Goal: Task Accomplishment & Management: Use online tool/utility

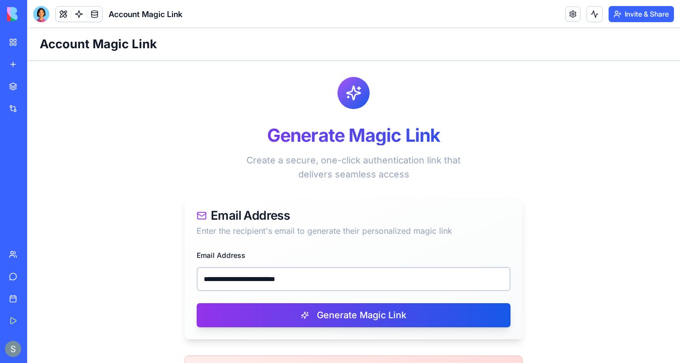
scroll to position [103, 0]
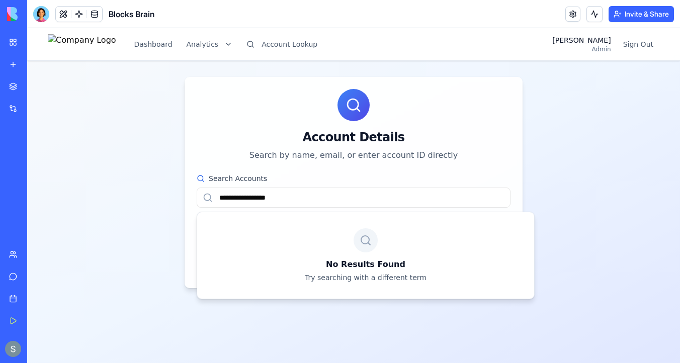
click at [289, 191] on input "**********" at bounding box center [354, 198] width 314 height 20
paste input "text"
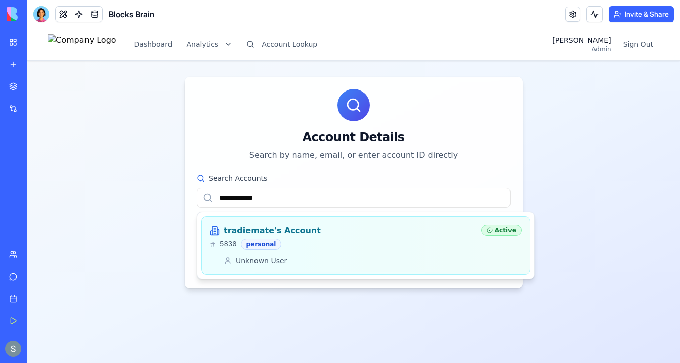
type input "**********"
click at [261, 238] on div "tradiemate's Account 5830 personal" at bounding box center [342, 237] width 264 height 25
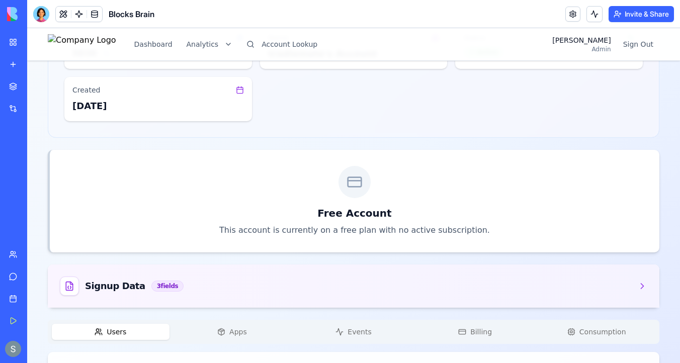
scroll to position [133, 0]
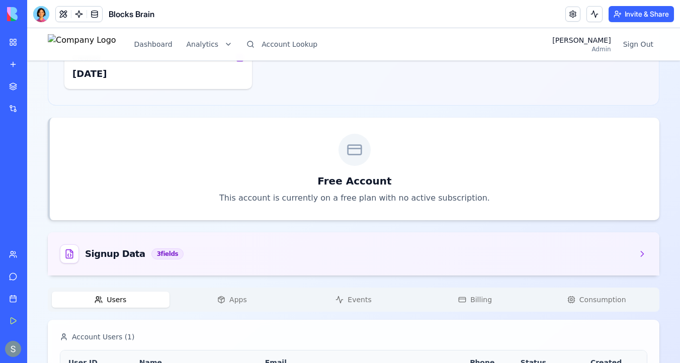
click at [213, 300] on button "Apps" at bounding box center [233, 300] width 118 height 16
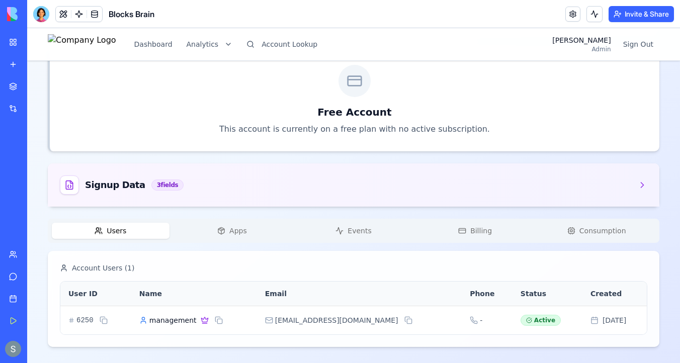
scroll to position [202, 0]
click at [122, 184] on div "tradiemate's Account Free Account Change Account Account ID 5830 Name tradiemat…" at bounding box center [354, 111] width 612 height 472
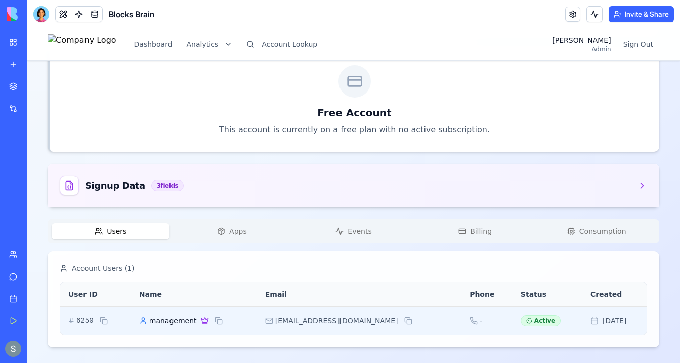
click at [182, 322] on span "management" at bounding box center [172, 321] width 47 height 10
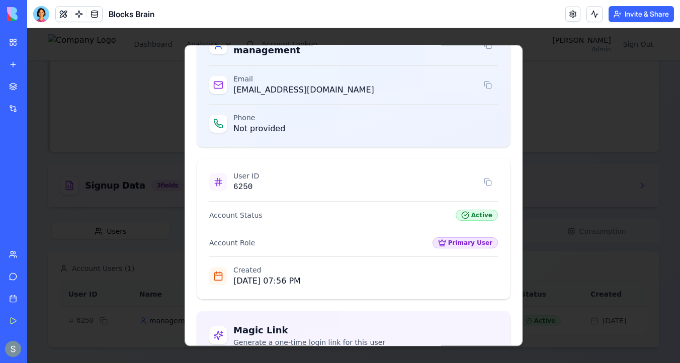
scroll to position [141, 0]
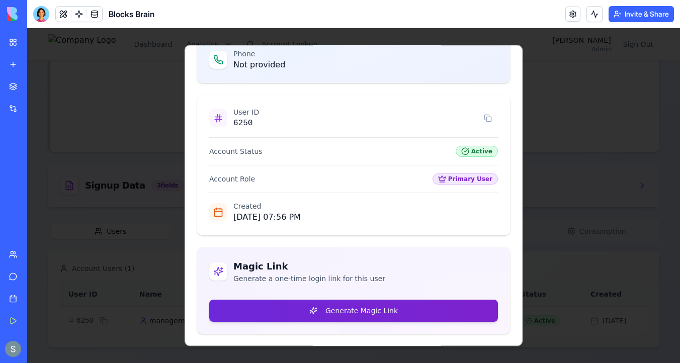
click at [314, 308] on button "Generate Magic Link" at bounding box center [353, 311] width 289 height 22
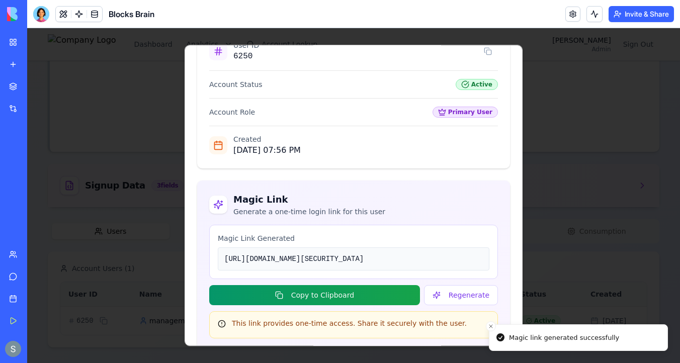
scroll to position [285, 0]
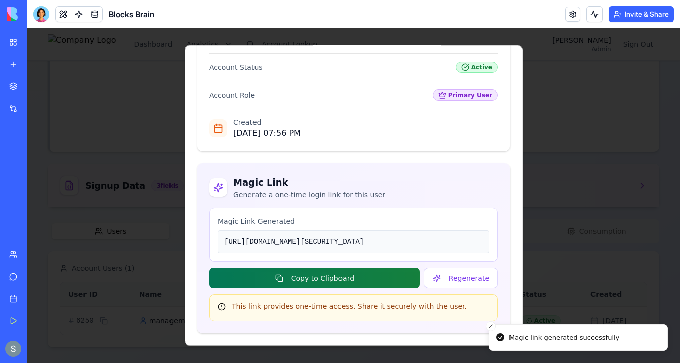
click at [373, 280] on button "Copy to Clipboard" at bounding box center [314, 278] width 211 height 20
